Goal: Task Accomplishment & Management: Use online tool/utility

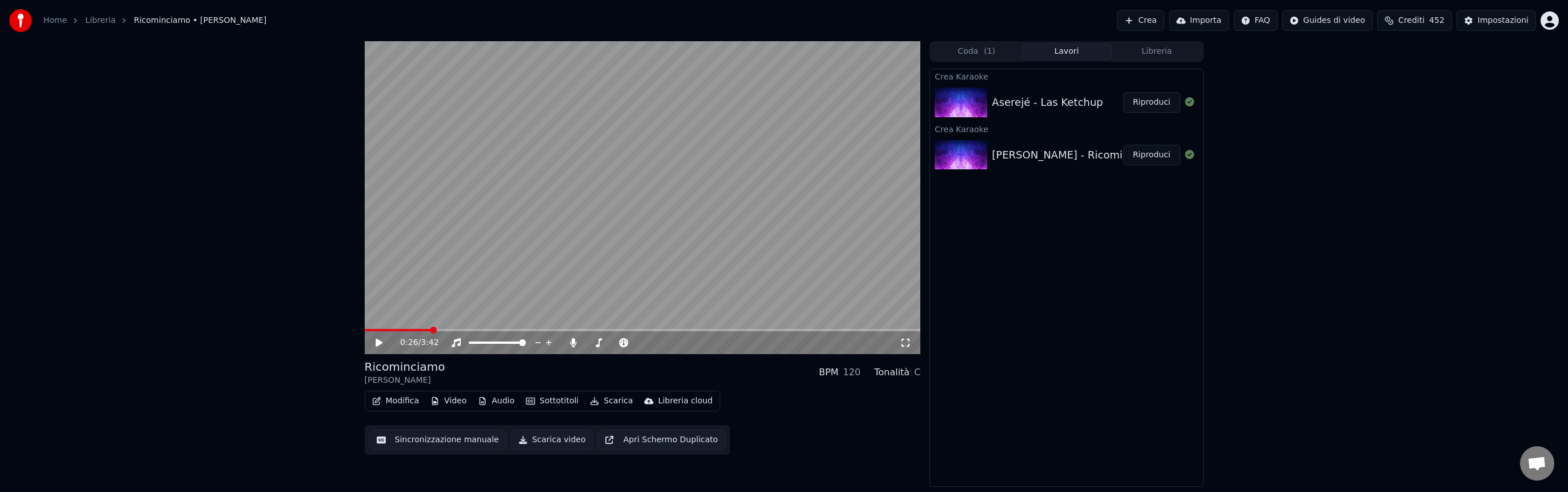
scroll to position [300, 0]
click at [1090, 274] on div "Crea Karaoke Aserejé - Las Ketchup Riproduci Crea Karaoke [PERSON_NAME] - Rico…" at bounding box center [1065, 277] width 274 height 418
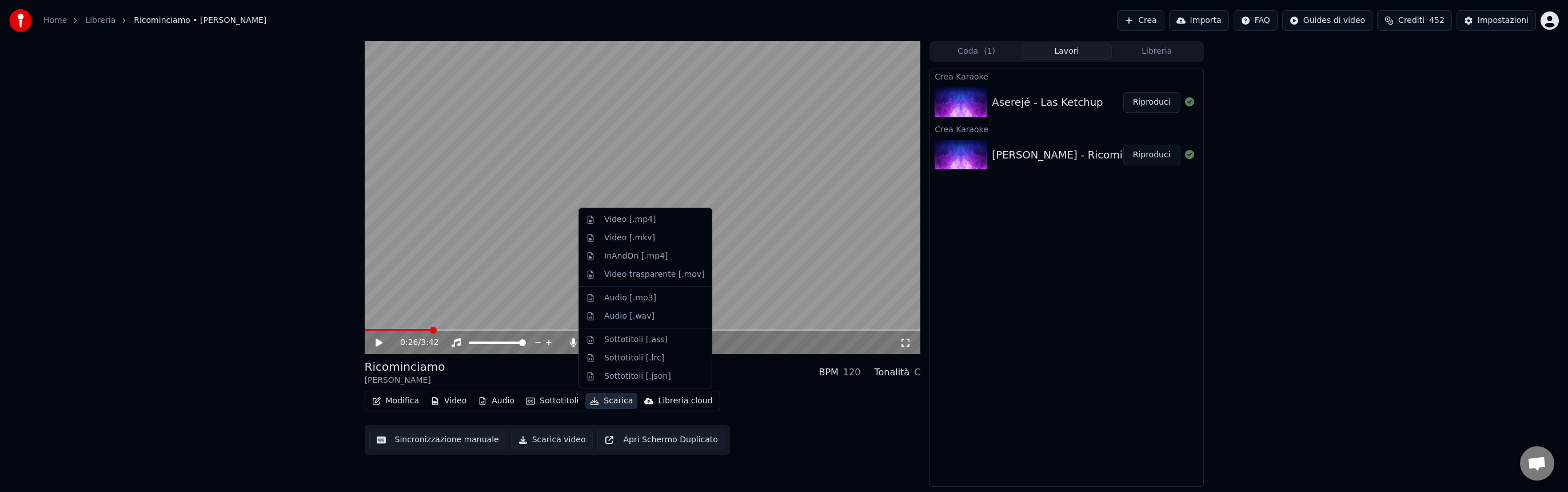
click at [610, 401] on button "Scarica" at bounding box center [611, 400] width 52 height 16
click at [637, 223] on div "Video [.mp4]" at bounding box center [630, 220] width 51 height 12
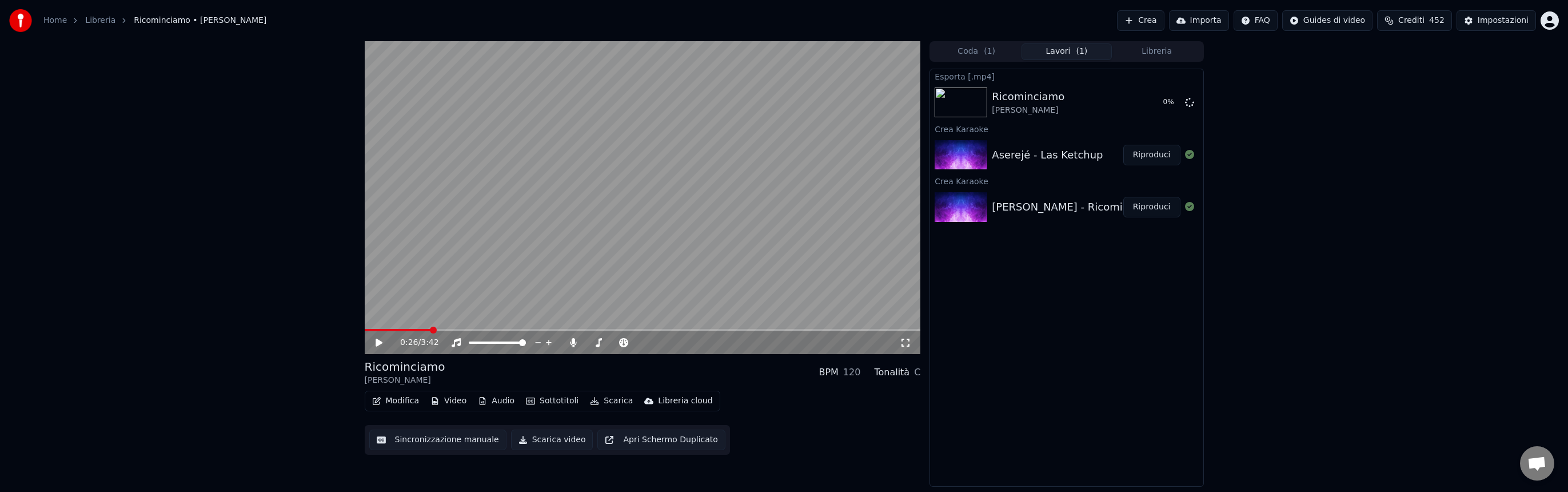
click at [1151, 155] on button "Riproduci" at bounding box center [1152, 154] width 57 height 21
click at [382, 341] on icon at bounding box center [387, 343] width 27 height 9
click at [756, 330] on span at bounding box center [642, 330] width 556 height 2
click at [379, 340] on icon at bounding box center [378, 342] width 5 height 7
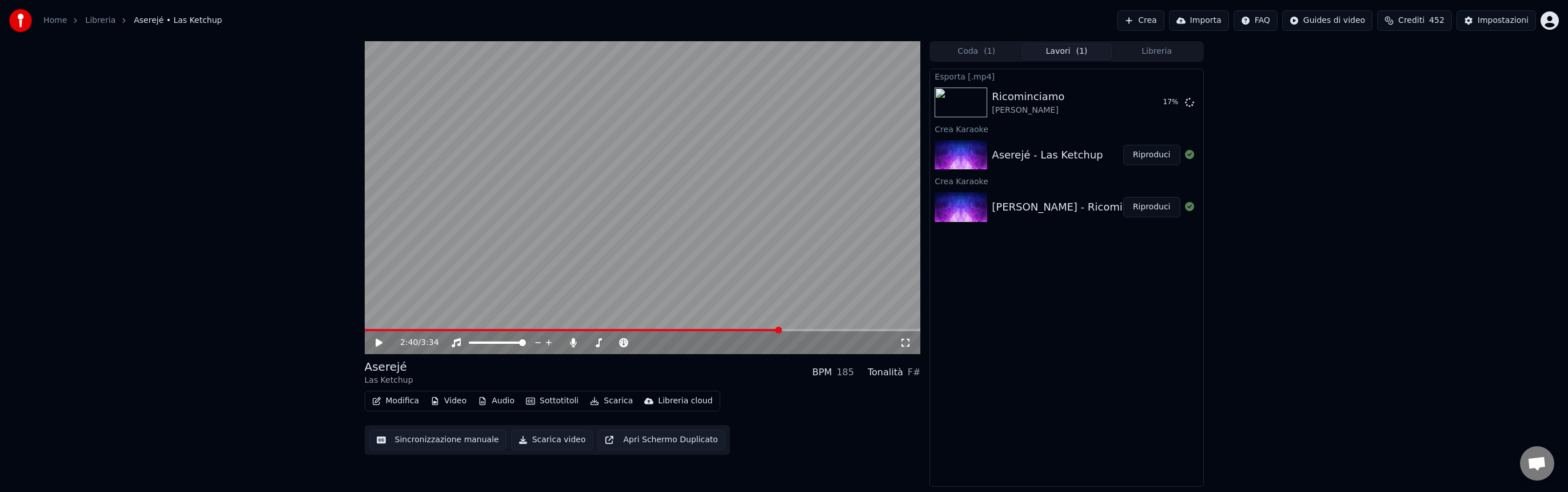
click at [610, 400] on button "Scarica" at bounding box center [611, 400] width 52 height 16
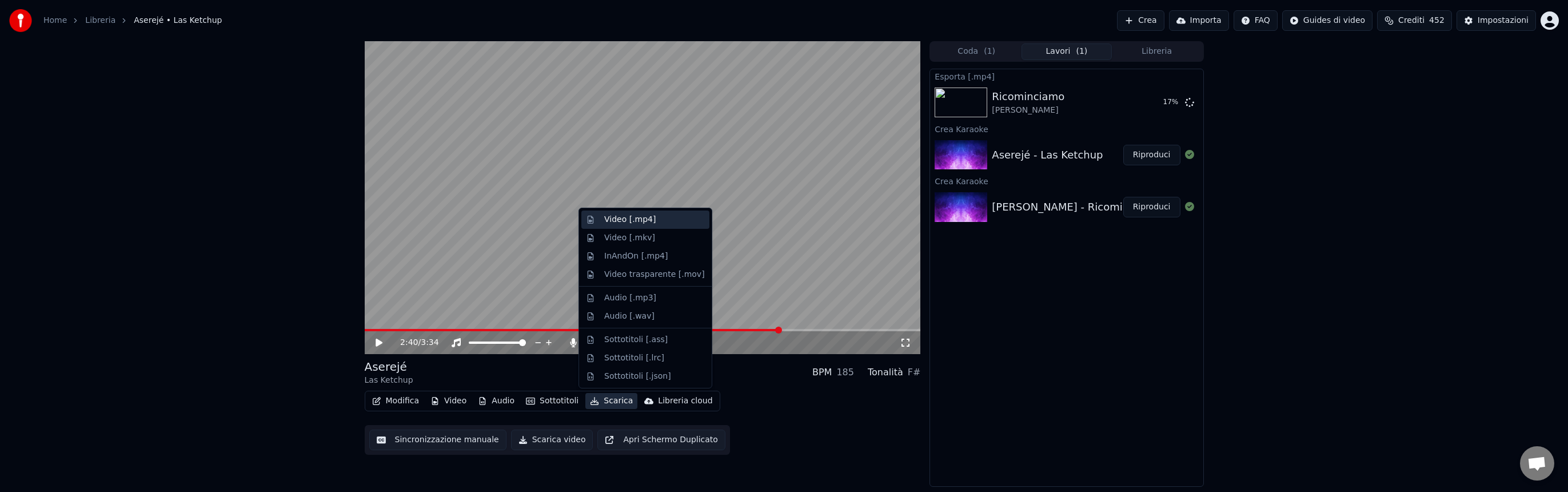
click at [614, 223] on div "Video [.mp4]" at bounding box center [630, 220] width 51 height 12
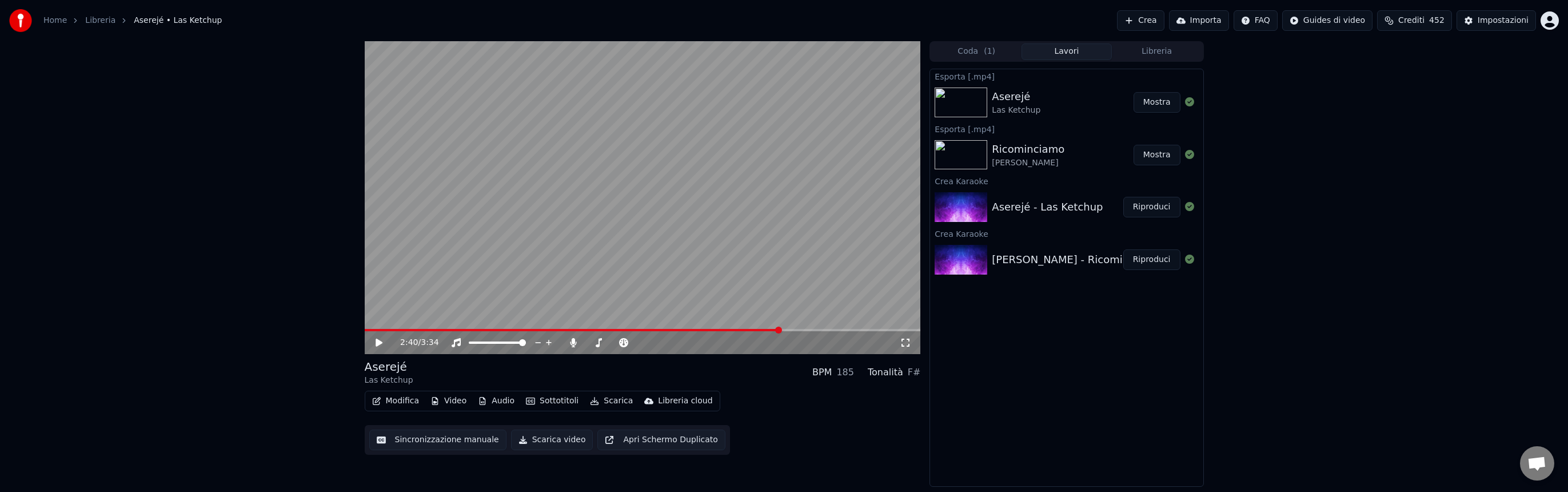
click at [1153, 19] on button "Crea" at bounding box center [1140, 20] width 47 height 21
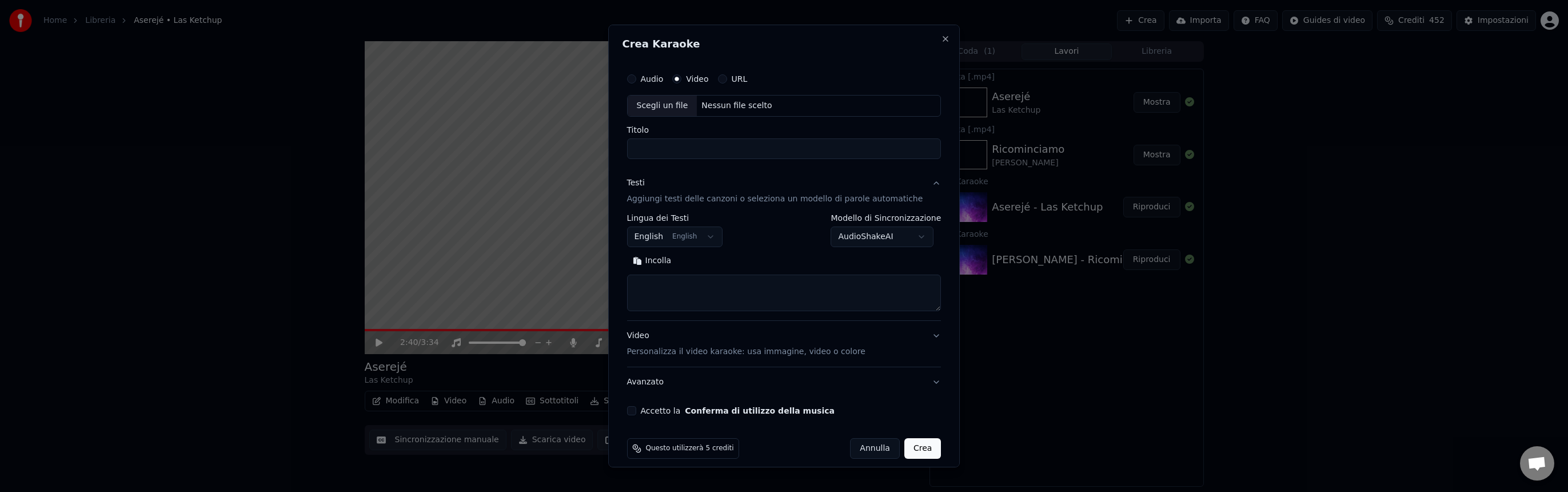
click at [744, 105] on div "Nessun file scelto" at bounding box center [736, 106] width 79 height 12
drag, startPoint x: 792, startPoint y: 147, endPoint x: 727, endPoint y: 144, distance: 65.1
click at [727, 144] on input "**********" at bounding box center [784, 148] width 314 height 21
type input "**********"
click at [712, 262] on button "Cerca" at bounding box center [700, 261] width 47 height 19
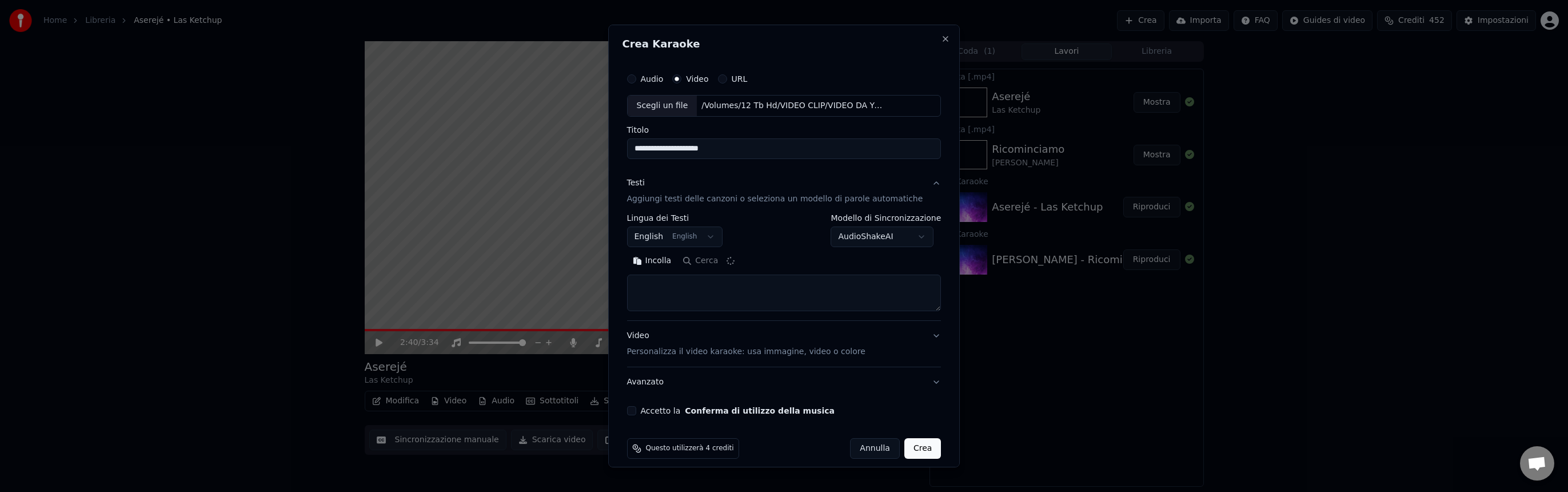
type textarea "**********"
click at [636, 414] on button "Accetto la Conferma di utilizzo della musica" at bounding box center [632, 411] width 9 height 9
click at [916, 453] on button "Crea" at bounding box center [922, 449] width 36 height 21
select select
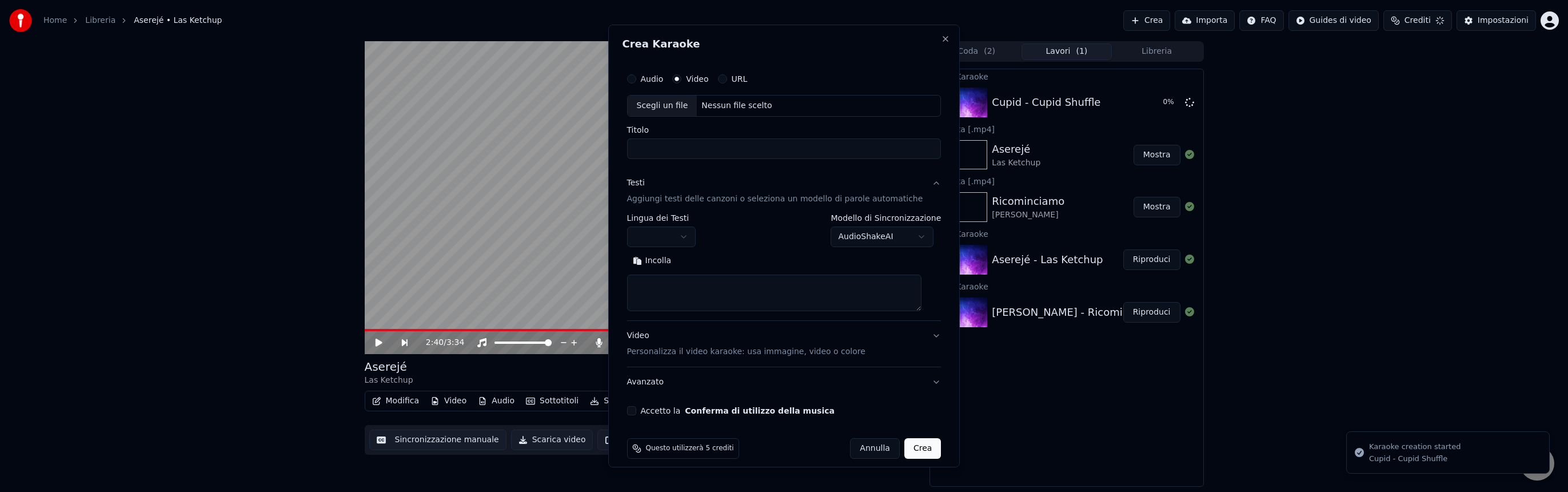
scroll to position [0, 0]
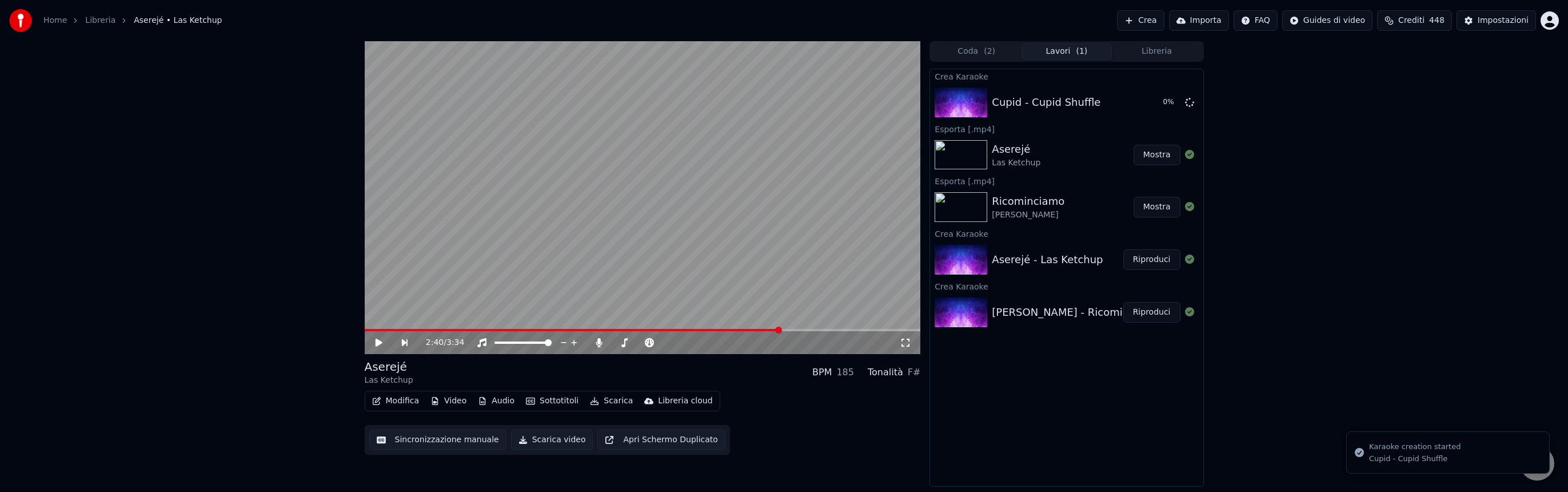
click at [1141, 20] on button "Crea" at bounding box center [1140, 20] width 47 height 21
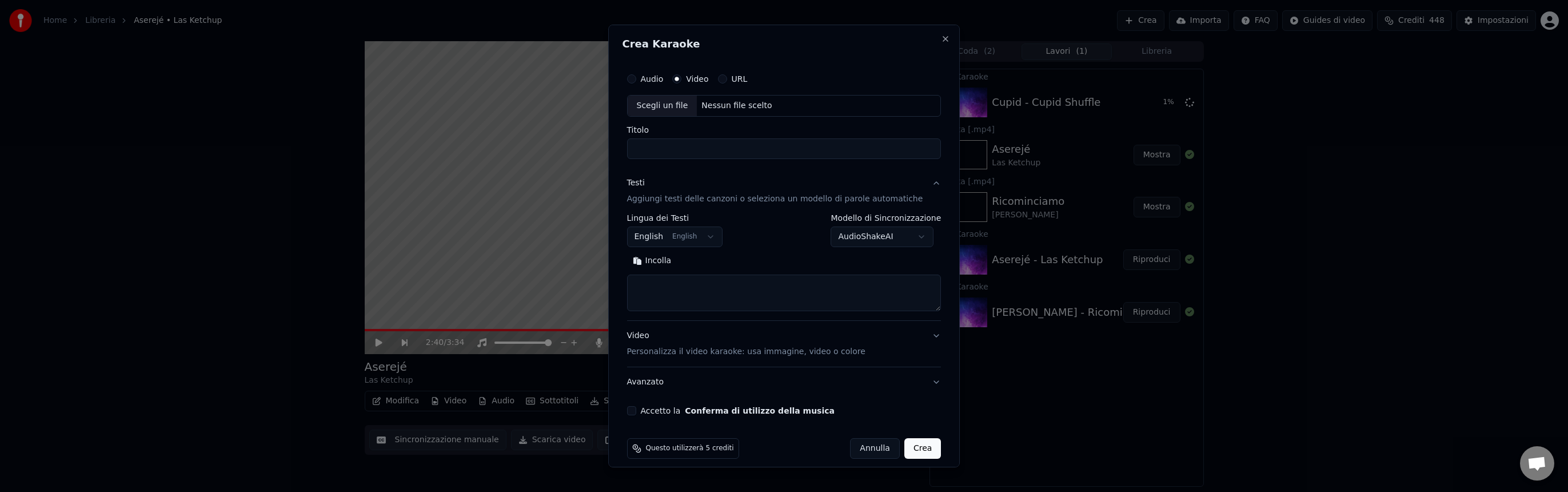
click at [748, 103] on div "Nessun file scelto" at bounding box center [736, 106] width 79 height 12
type input "**********"
click at [713, 260] on button "Cerca" at bounding box center [700, 261] width 47 height 19
type textarea "**********"
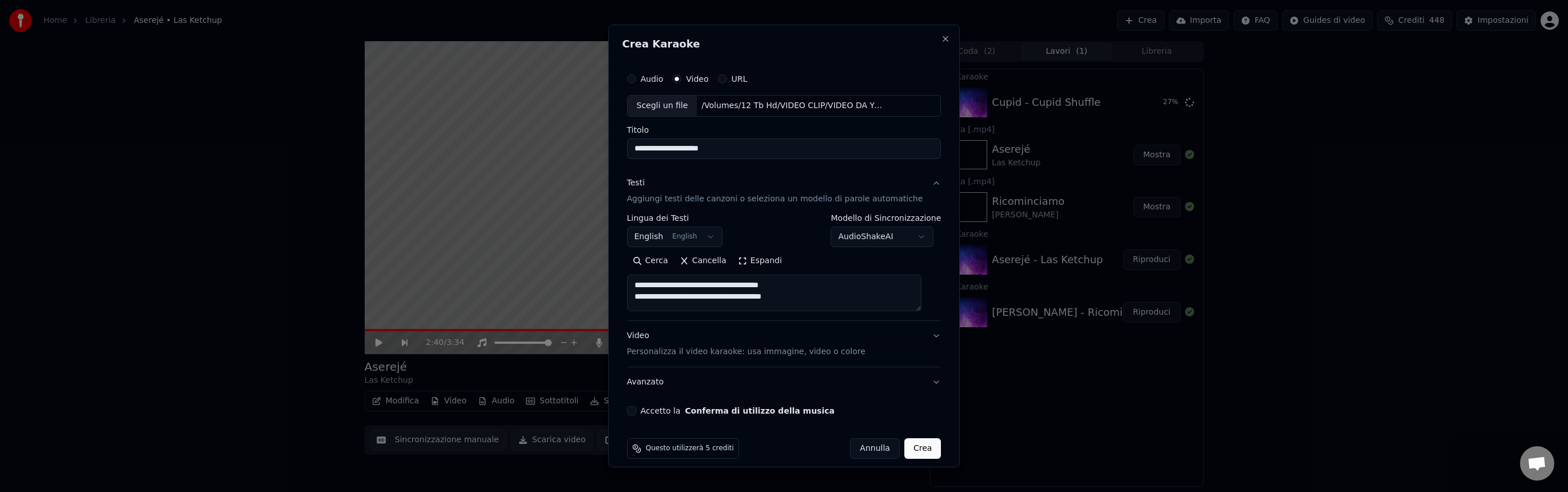
click at [636, 410] on button "Accetto la Conferma di utilizzo della musica" at bounding box center [632, 411] width 9 height 9
click at [910, 454] on button "Crea" at bounding box center [922, 449] width 36 height 21
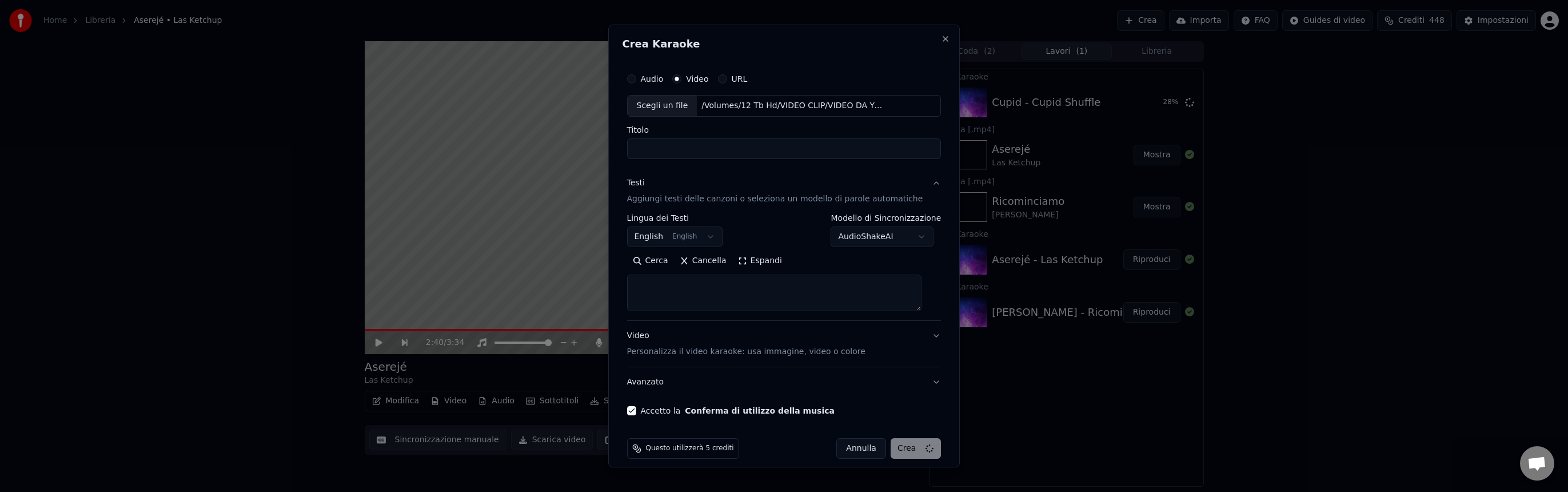
select select
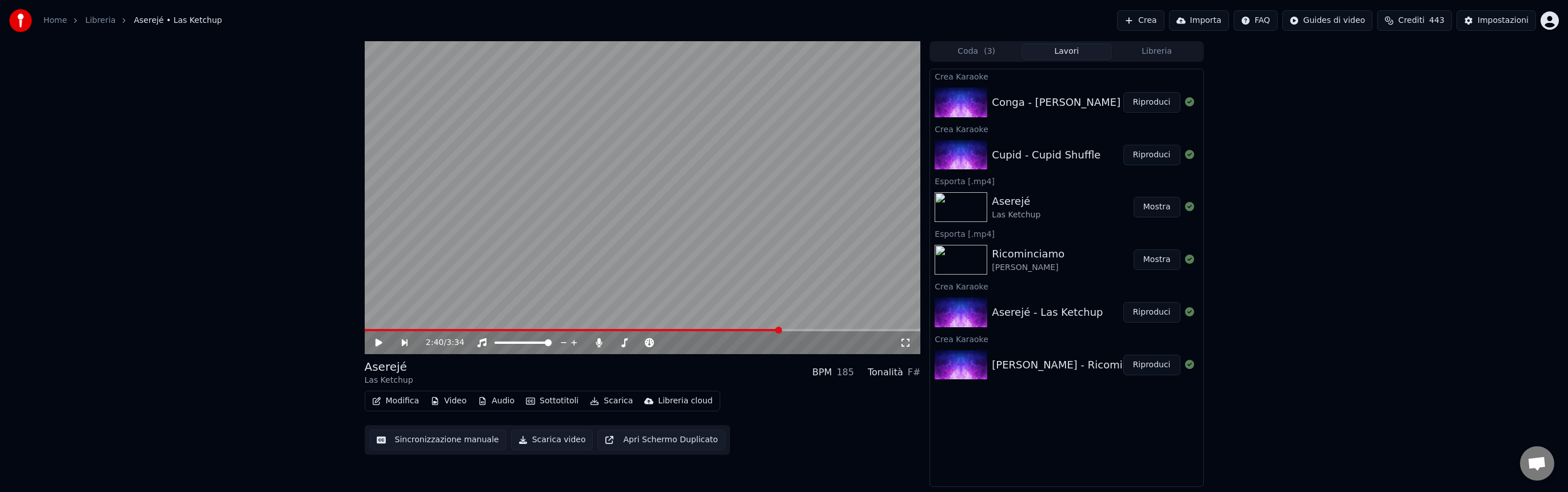
click at [1147, 157] on button "Riproduci" at bounding box center [1152, 154] width 57 height 21
click at [561, 329] on span at bounding box center [642, 330] width 556 height 2
click at [379, 345] on icon at bounding box center [378, 342] width 5 height 7
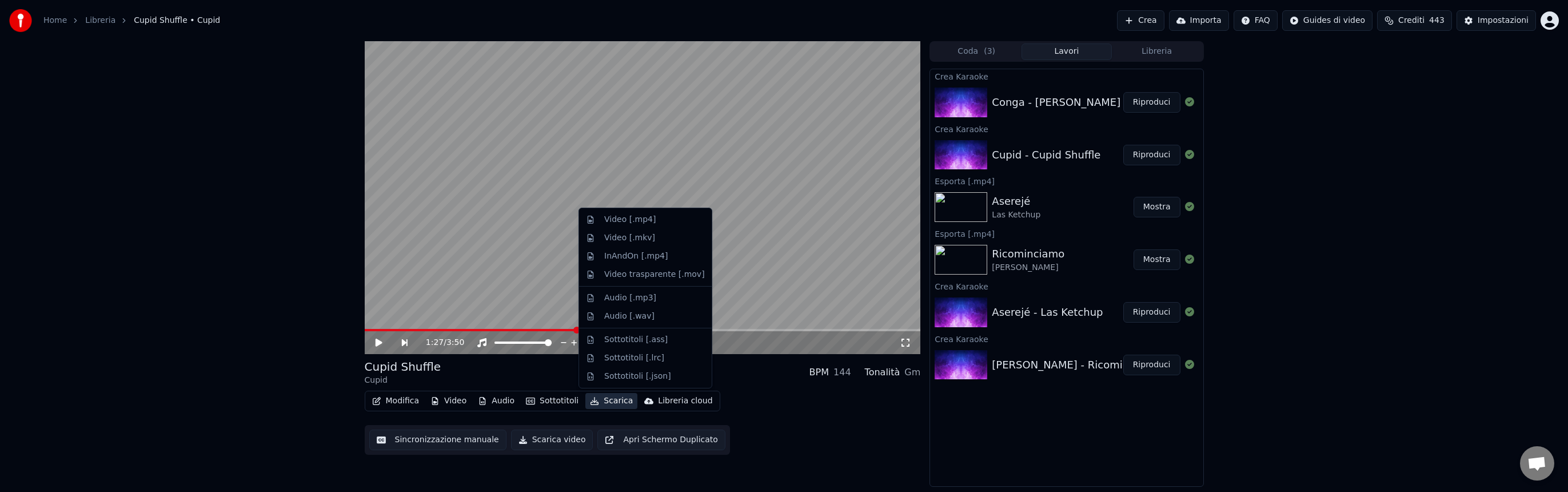
click at [614, 399] on button "Scarica" at bounding box center [611, 400] width 52 height 16
click at [622, 222] on div "Video [.mp4]" at bounding box center [630, 220] width 51 height 12
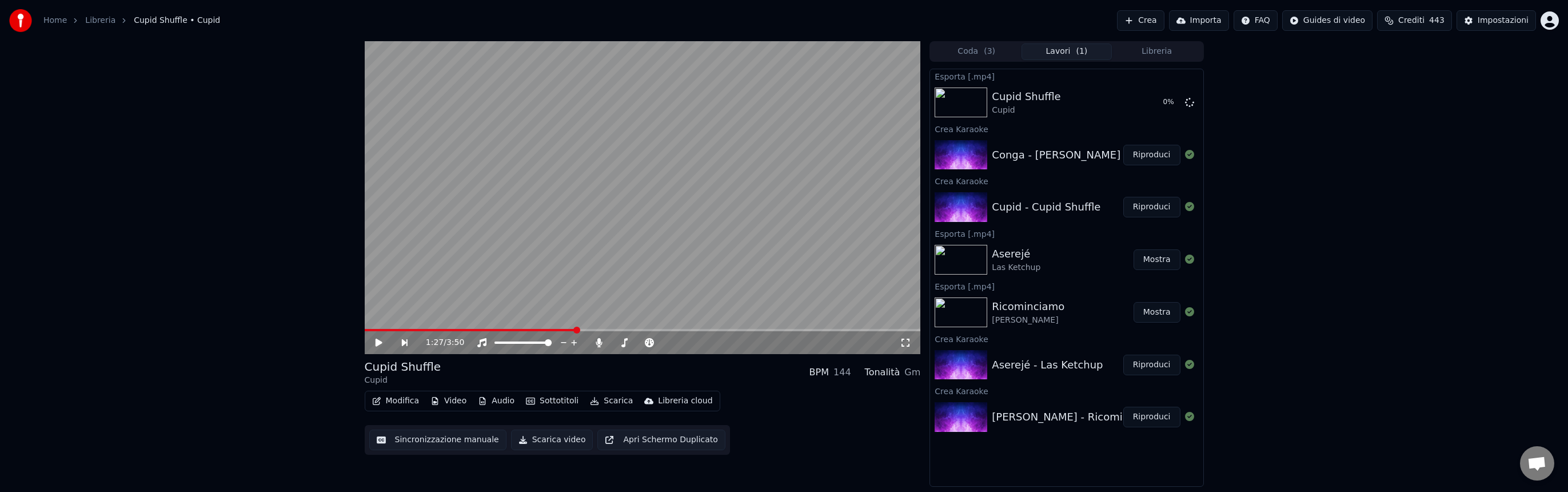
click at [1147, 157] on button "Riproduci" at bounding box center [1152, 154] width 57 height 21
click at [710, 330] on span at bounding box center [642, 330] width 556 height 2
click at [379, 345] on icon at bounding box center [378, 342] width 5 height 7
click at [379, 343] on icon at bounding box center [378, 342] width 7 height 8
click at [803, 329] on span at bounding box center [642, 330] width 556 height 2
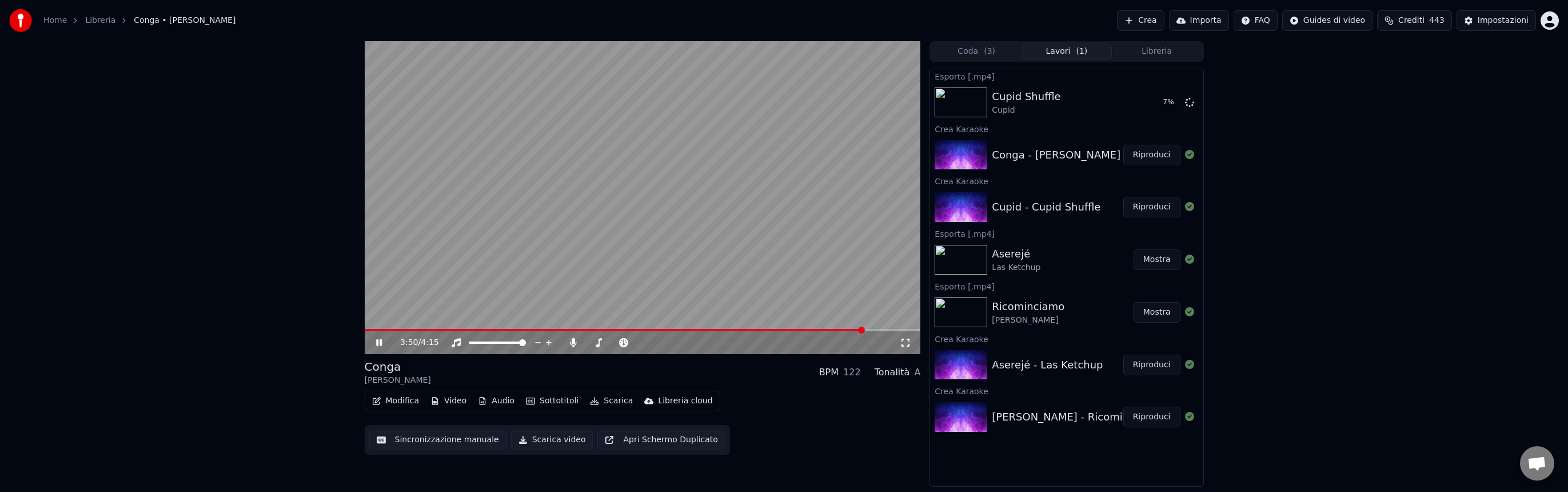
click at [865, 329] on span at bounding box center [642, 330] width 556 height 2
click at [380, 345] on icon at bounding box center [378, 342] width 5 height 7
click at [603, 401] on button "Scarica" at bounding box center [611, 400] width 52 height 16
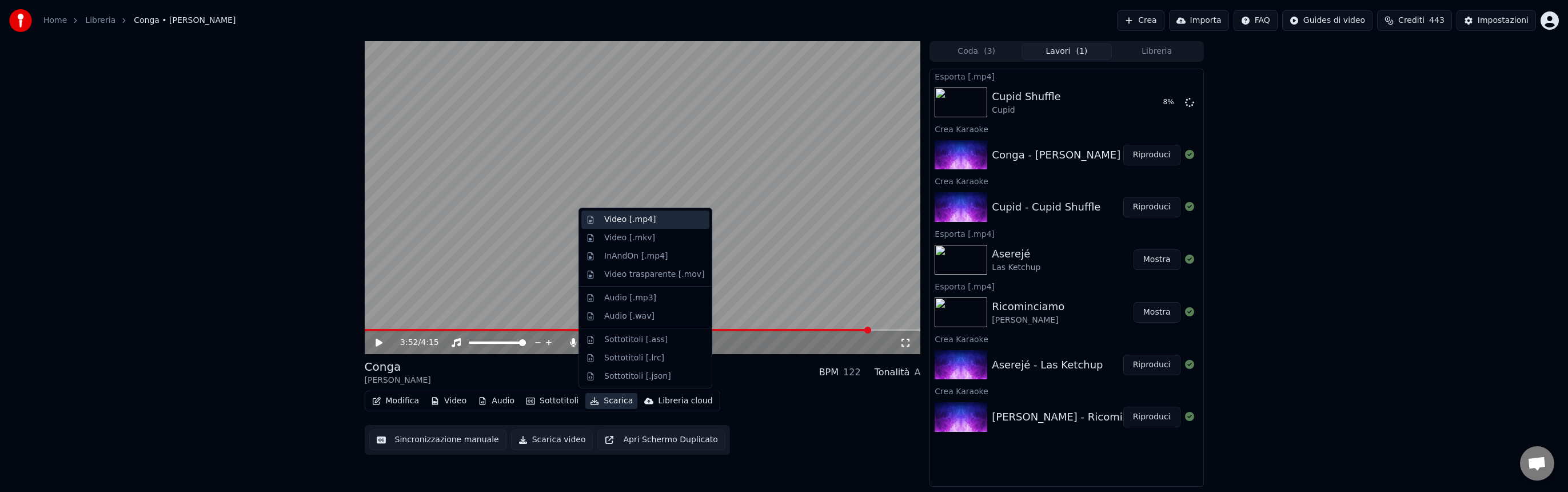
click at [621, 222] on div "Video [.mp4]" at bounding box center [630, 220] width 51 height 12
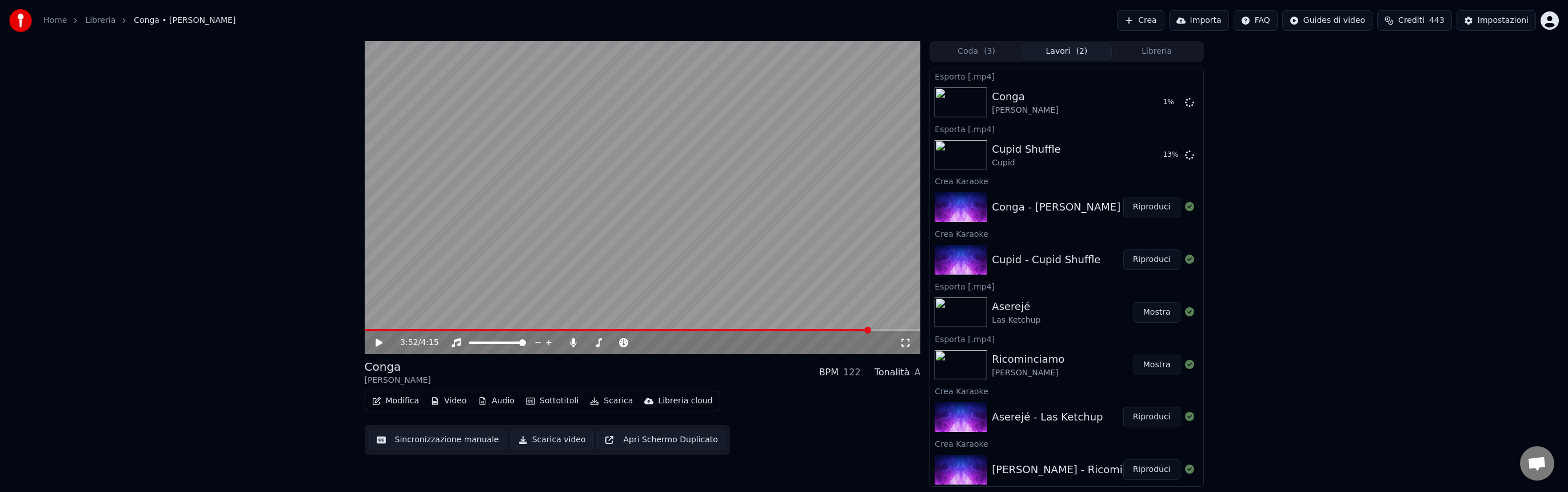
click at [1147, 25] on button "Crea" at bounding box center [1140, 20] width 47 height 21
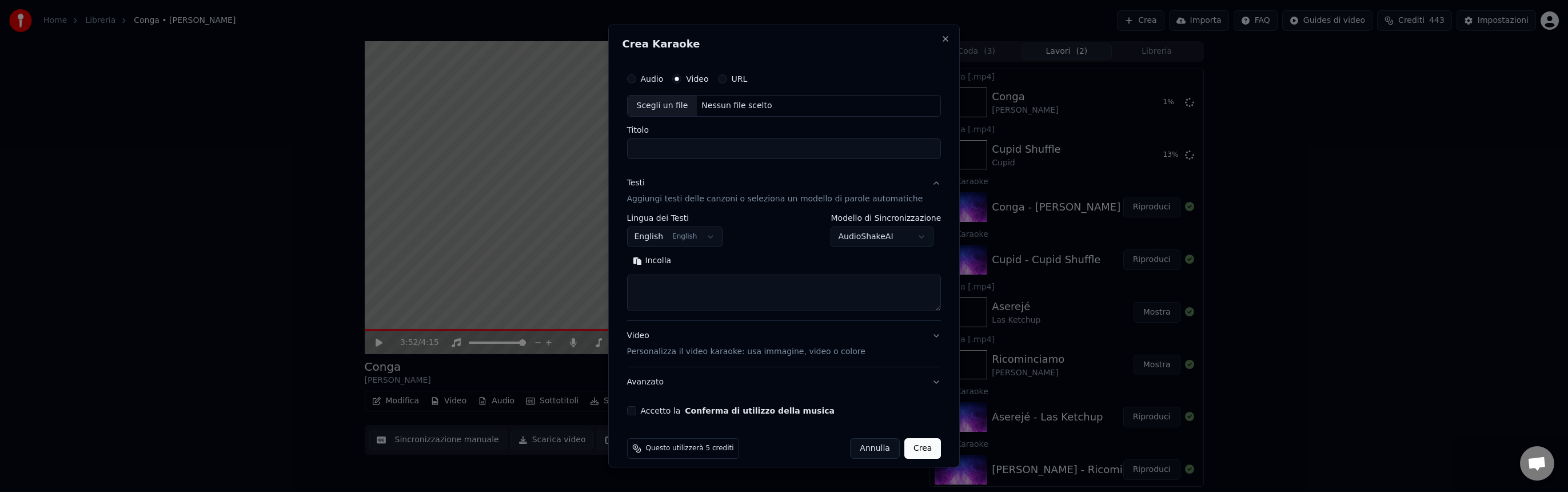
click at [727, 107] on div "Nessun file scelto" at bounding box center [736, 106] width 79 height 12
type input "**********"
click at [703, 236] on body "Home Libreria Conga • [PERSON_NAME] Importa FAQ Guides di video Crediti 443 Imp…" at bounding box center [784, 246] width 1568 height 492
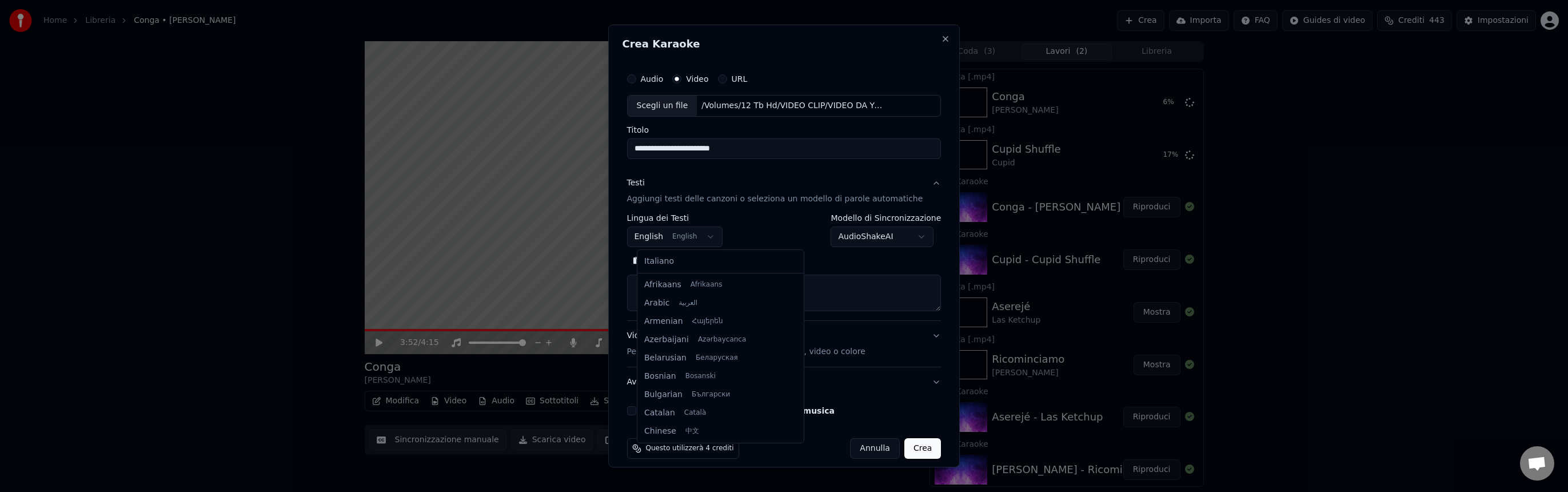
scroll to position [92, 0]
select select "**"
click at [713, 260] on button "Cerca" at bounding box center [700, 261] width 47 height 19
drag, startPoint x: 754, startPoint y: 144, endPoint x: 654, endPoint y: 140, distance: 100.1
click at [654, 140] on input "**********" at bounding box center [784, 148] width 314 height 21
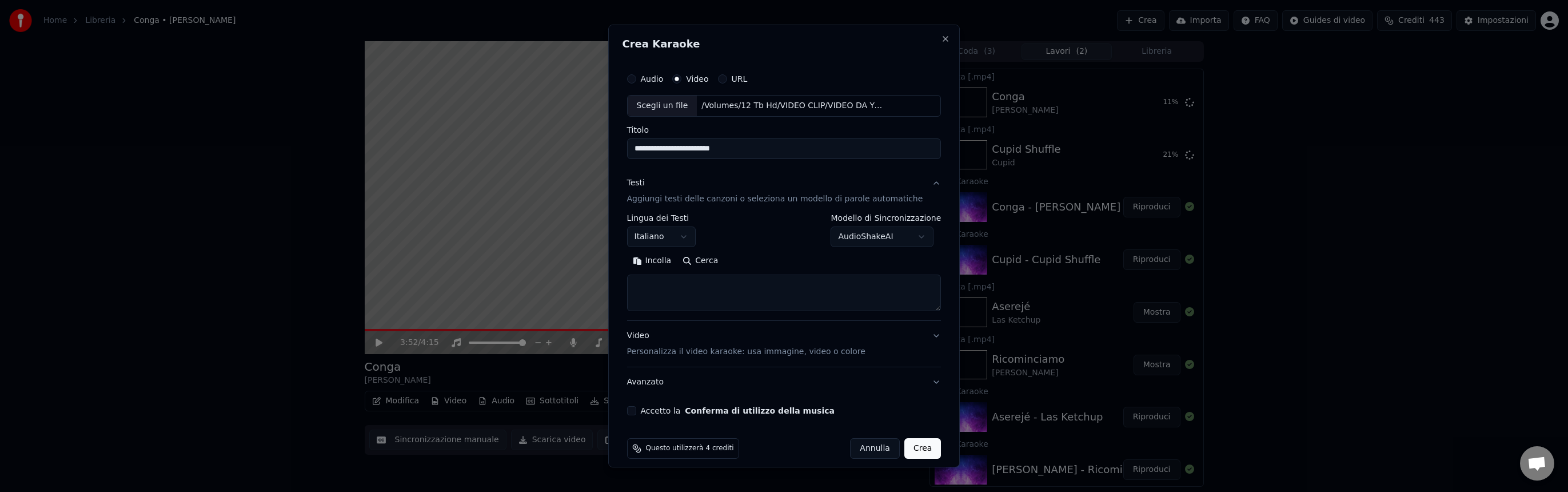
click at [671, 288] on textarea at bounding box center [784, 293] width 314 height 36
paste textarea "**********"
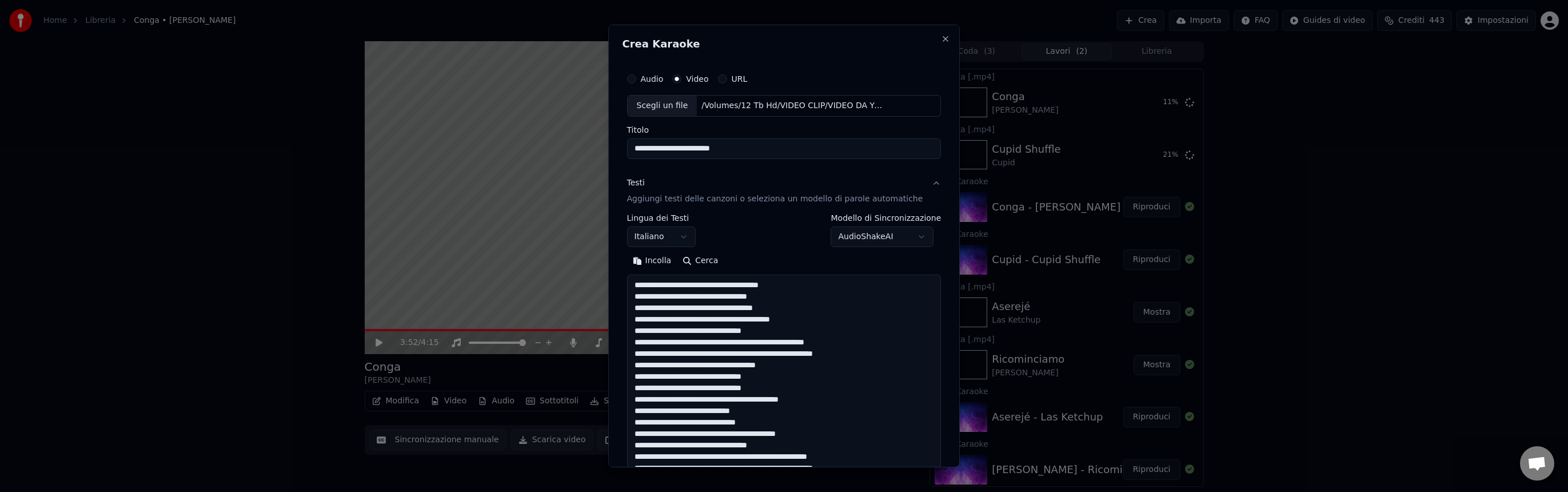
scroll to position [414, 0]
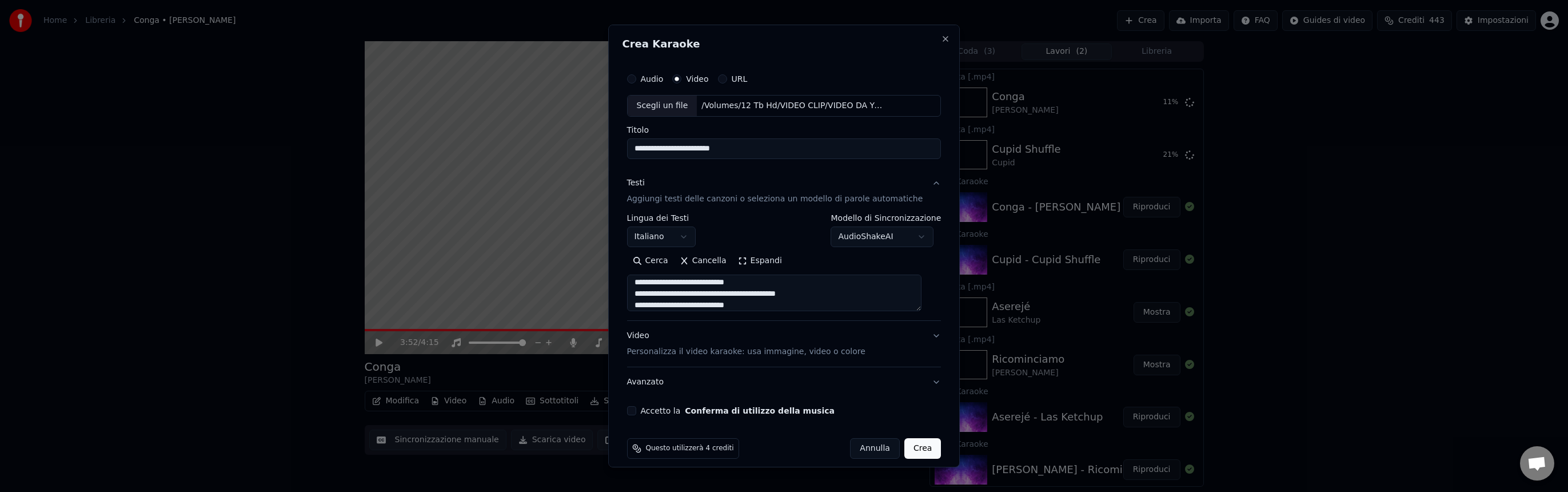
type textarea "**********"
click at [636, 411] on button "Accetto la Conferma di utilizzo della musica" at bounding box center [632, 411] width 9 height 9
click at [914, 449] on button "Crea" at bounding box center [922, 449] width 36 height 21
select select
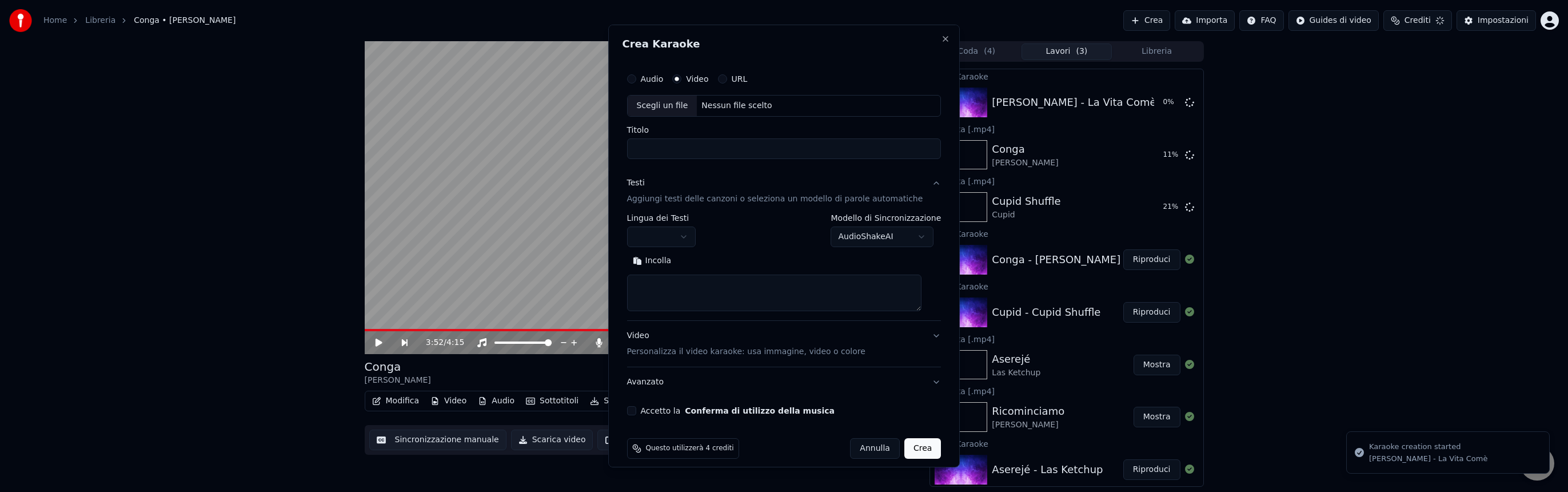
scroll to position [0, 0]
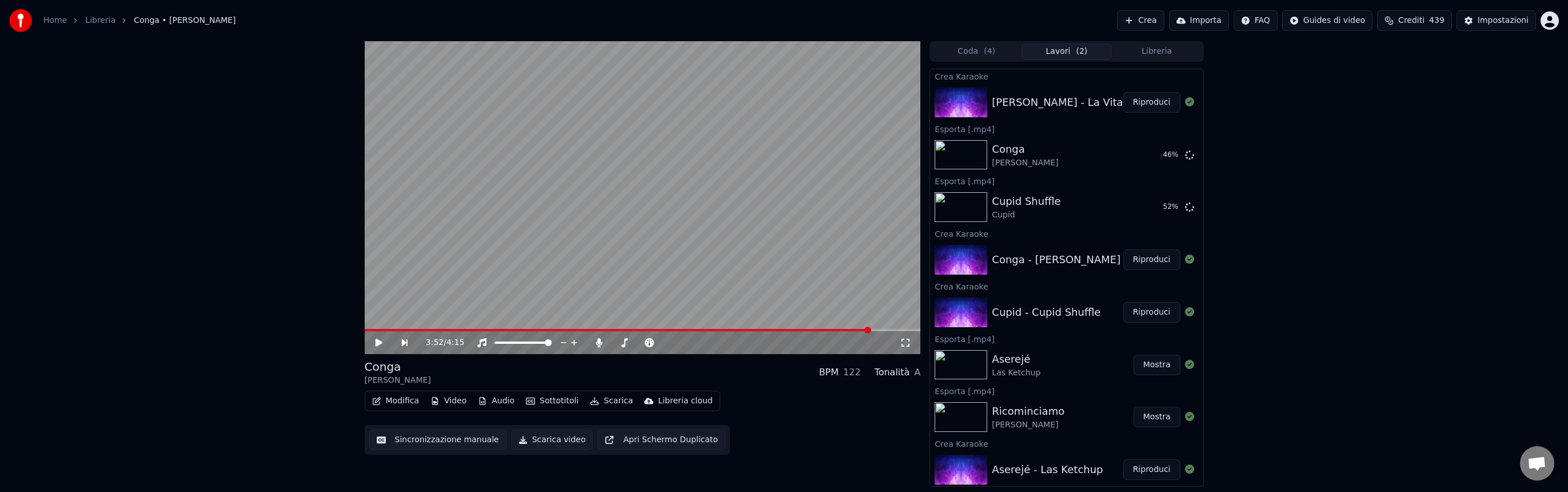
click at [1155, 101] on button "Riproduci" at bounding box center [1152, 102] width 57 height 21
click at [378, 341] on icon at bounding box center [387, 343] width 27 height 9
